Goal: Transaction & Acquisition: Purchase product/service

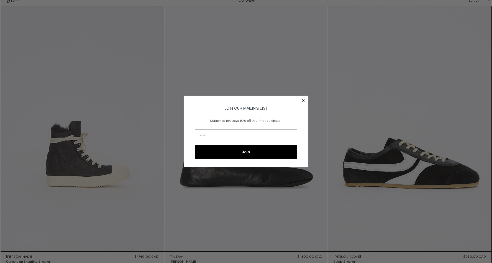
click at [303, 98] on circle "Close dialog" at bounding box center [303, 100] width 5 height 5
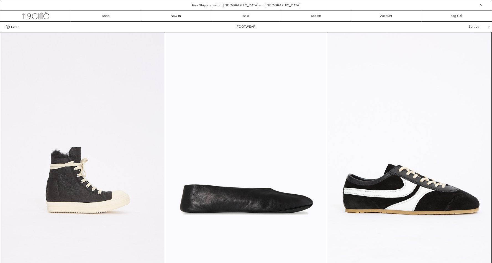
click at [10, 25] on div "Filter Designer .cls-1{fill:#231f20} Balenciaga Dries Van Noten Jil Sander Color" at bounding box center [246, 27] width 492 height 11
click at [10, 27] on label "Filter" at bounding box center [12, 27] width 13 height 4
click at [0, 0] on select "**********" at bounding box center [0, 0] width 0 height 0
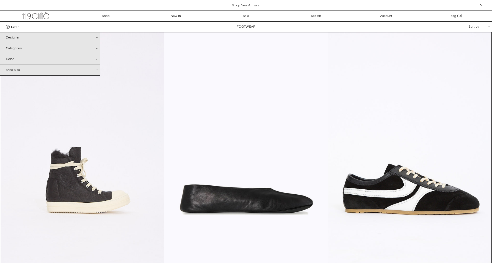
click at [96, 70] on icon ".cls-1{fill:#231f20}" at bounding box center [96, 70] width 1 height 1
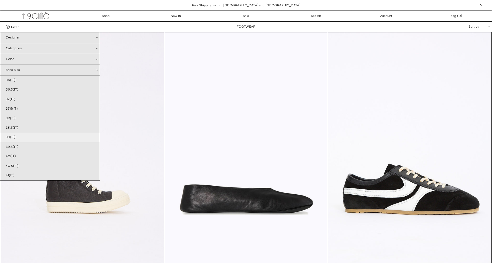
click at [6, 136] on link "39(IT)" at bounding box center [49, 137] width 99 height 9
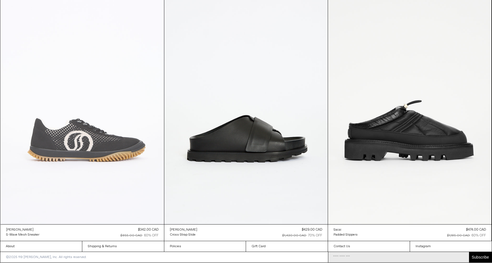
scroll to position [316, 0]
click at [74, 141] on at bounding box center [82, 101] width 163 height 245
